Goal: Navigation & Orientation: Go to known website

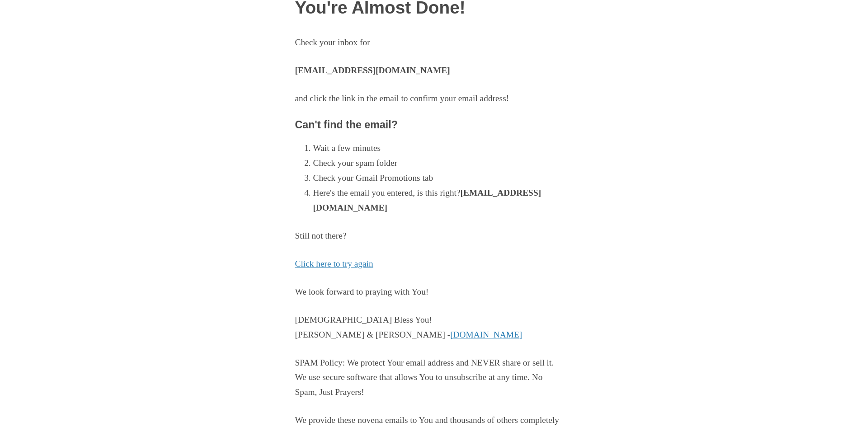
scroll to position [90, 0]
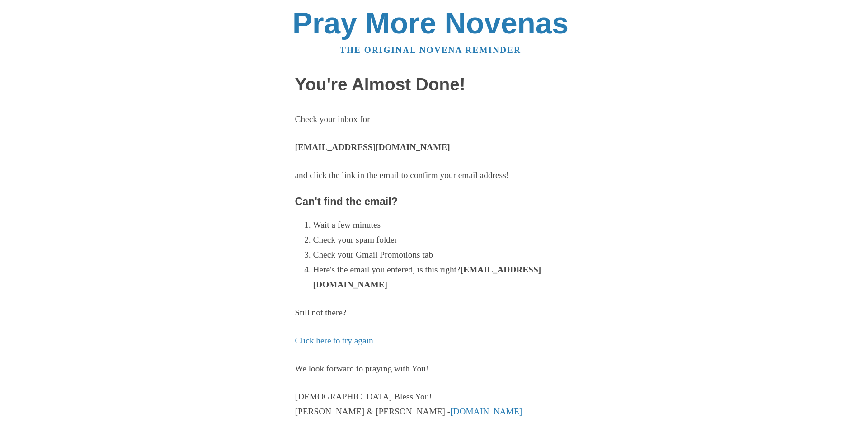
drag, startPoint x: 867, startPoint y: 0, endPoint x: 610, endPoint y: 284, distance: 382.9
click at [610, 284] on div "Pray More Novenas The original novena reminder You're Almost Done! Check your i…" at bounding box center [430, 275] width 529 height 551
